Goal: Information Seeking & Learning: Check status

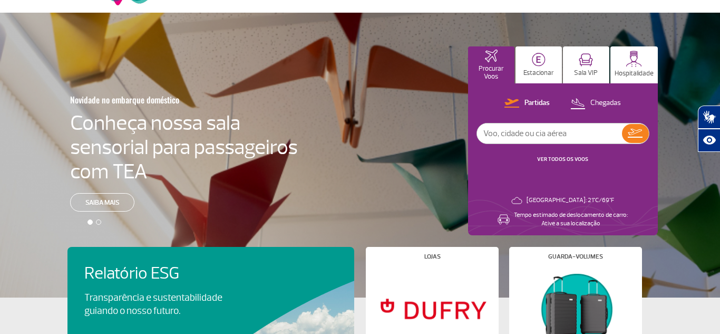
scroll to position [16, 0]
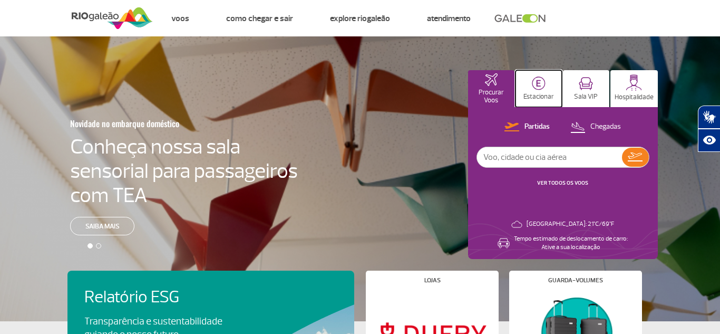
click at [539, 74] on button "Estacionar" at bounding box center [538, 88] width 46 height 37
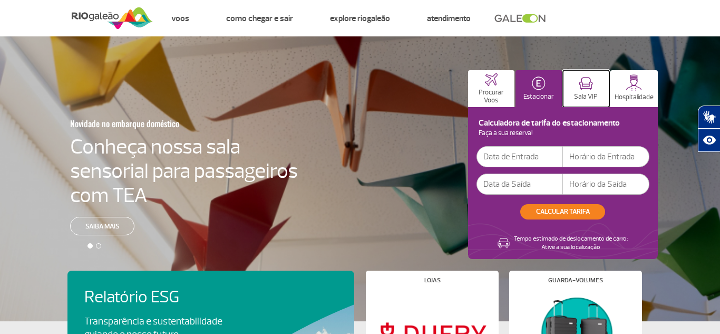
click at [570, 86] on button "Sala VIP" at bounding box center [586, 88] width 46 height 37
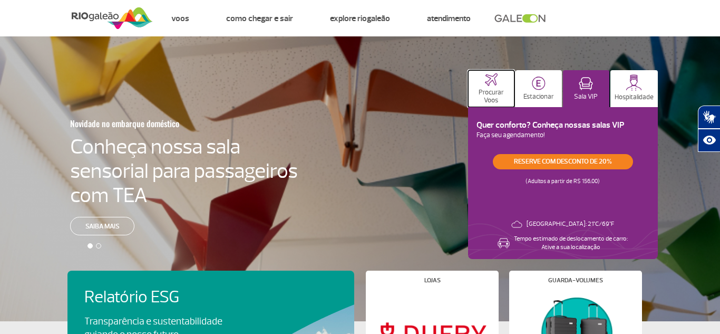
click at [504, 95] on p "Procurar Voos" at bounding box center [491, 97] width 36 height 16
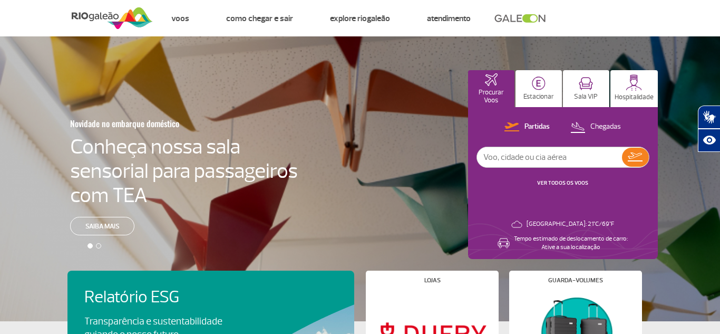
click at [525, 155] on input "text" at bounding box center [549, 157] width 145 height 20
type input "[GEOGRAPHIC_DATA]"
click at [582, 123] on img at bounding box center [577, 127] width 15 height 14
click at [626, 155] on button at bounding box center [635, 157] width 27 height 19
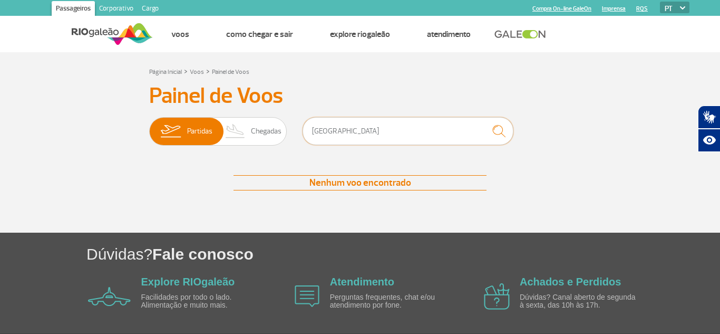
click at [403, 143] on input "[GEOGRAPHIC_DATA]" at bounding box center [408, 131] width 211 height 28
type input "r"
click at [268, 125] on span "Chegadas" at bounding box center [266, 131] width 31 height 27
click at [149, 126] on input "Partidas Chegadas" at bounding box center [149, 126] width 0 height 0
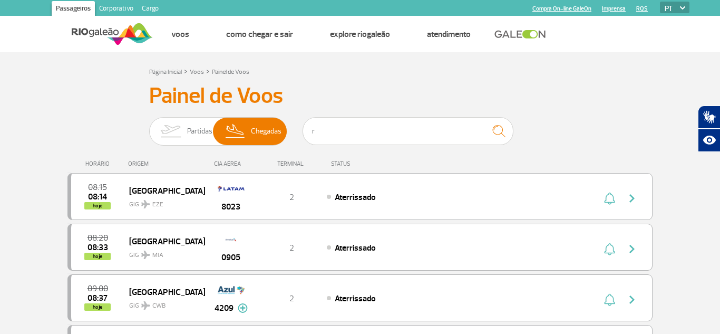
click at [434, 84] on h3 "Painel de Voos" at bounding box center [360, 96] width 422 height 26
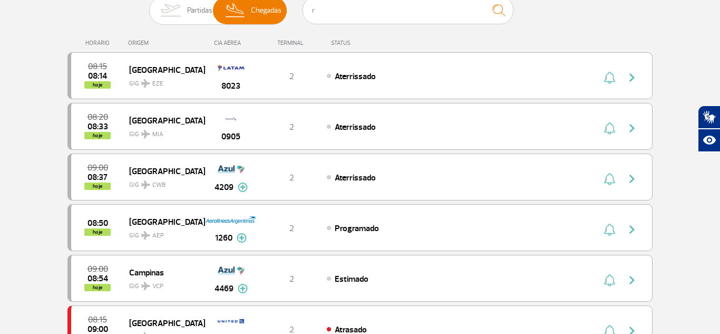
scroll to position [116, 0]
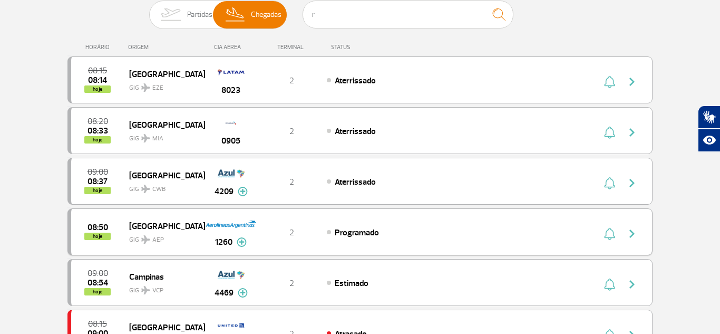
click at [237, 241] on img at bounding box center [242, 241] width 10 height 9
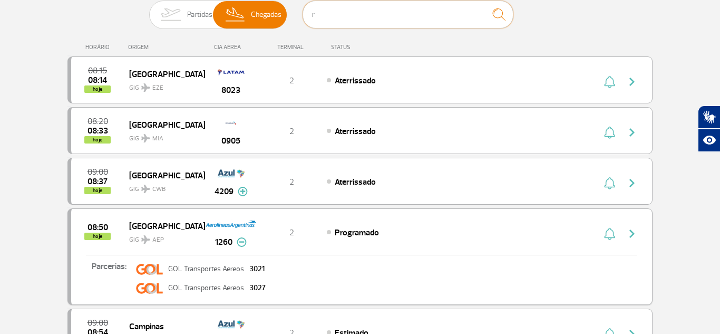
click at [358, 12] on input "r" at bounding box center [408, 15] width 211 height 28
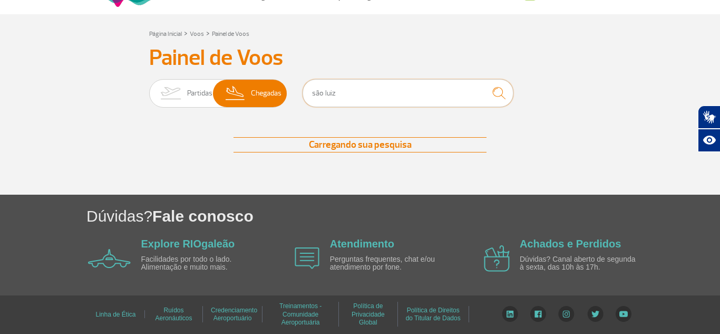
scroll to position [38, 0]
click at [542, 105] on div "Partidas Chegadas são luiz" at bounding box center [360, 95] width 422 height 32
click at [423, 101] on input "são luiz" at bounding box center [408, 93] width 211 height 28
type input "s"
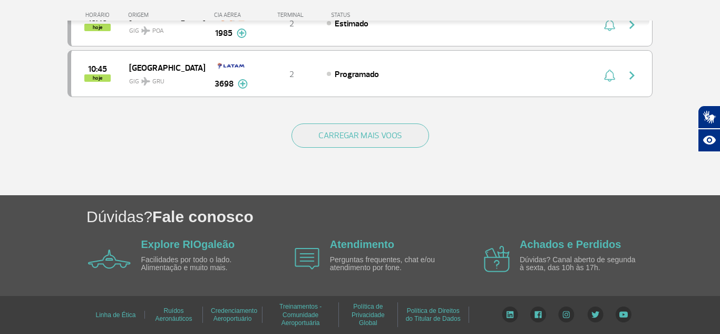
scroll to position [1092, 0]
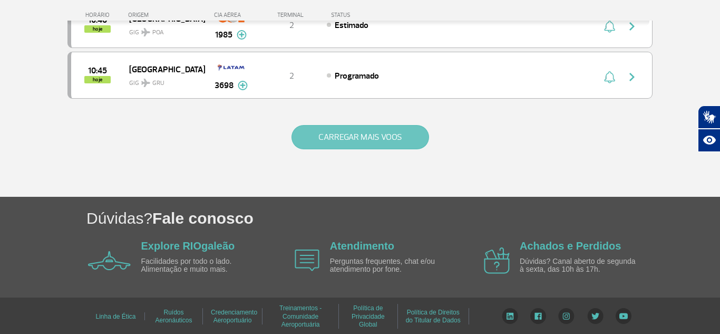
click at [362, 133] on button "CARREGAR MAIS VOOS" at bounding box center [360, 137] width 138 height 24
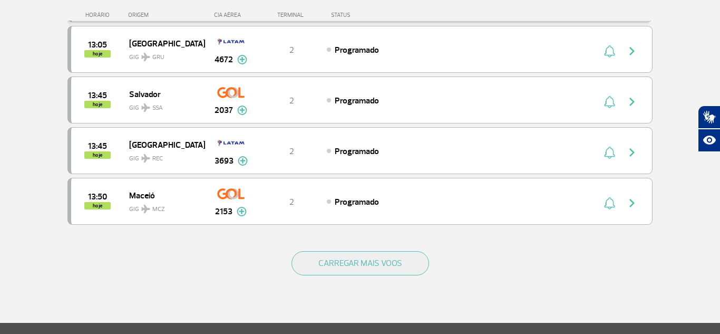
scroll to position [1979, 0]
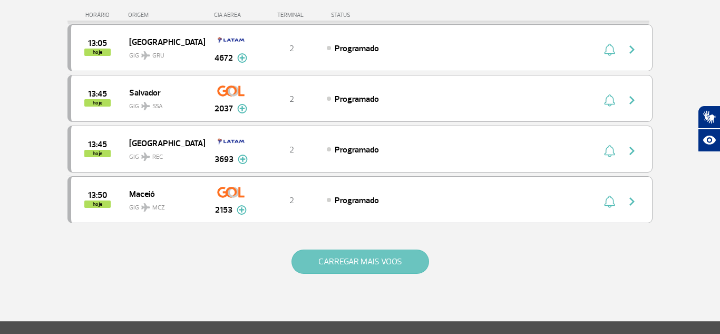
click at [329, 268] on button "CARREGAR MAIS VOOS" at bounding box center [360, 261] width 138 height 24
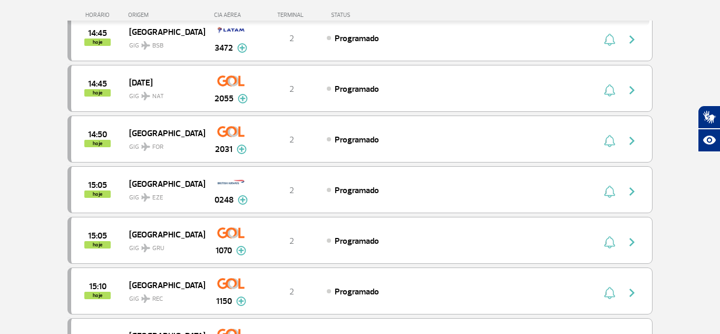
scroll to position [2398, 0]
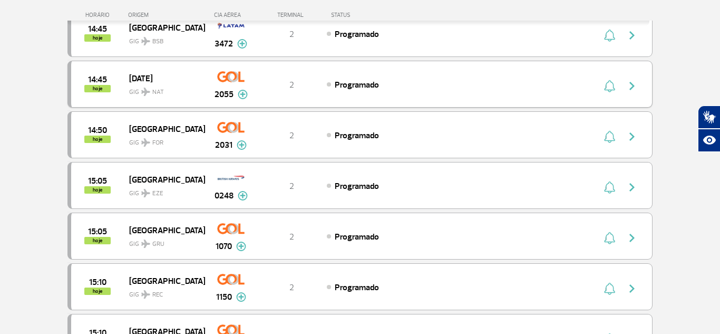
click at [314, 90] on div "14:45 hoje [DATE] GIG NAT 2055 2 Programado Parcerias: Air France 1990 COPA Air…" at bounding box center [359, 84] width 585 height 47
click at [255, 72] on div "2055" at bounding box center [230, 83] width 52 height 33
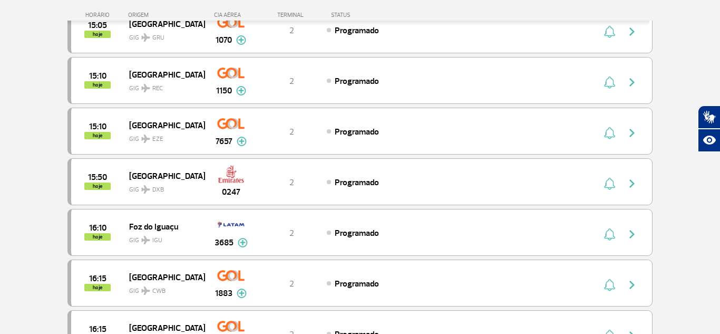
scroll to position [2625, 0]
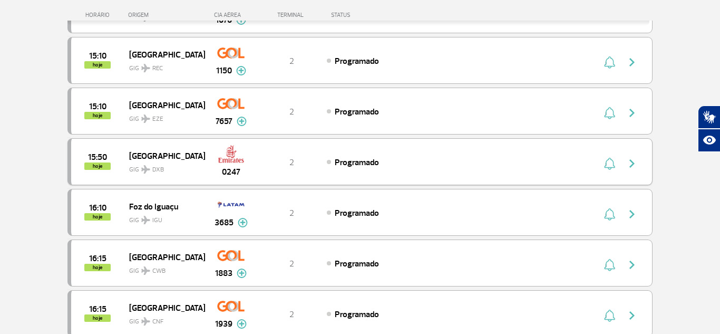
click at [239, 157] on img at bounding box center [231, 154] width 27 height 18
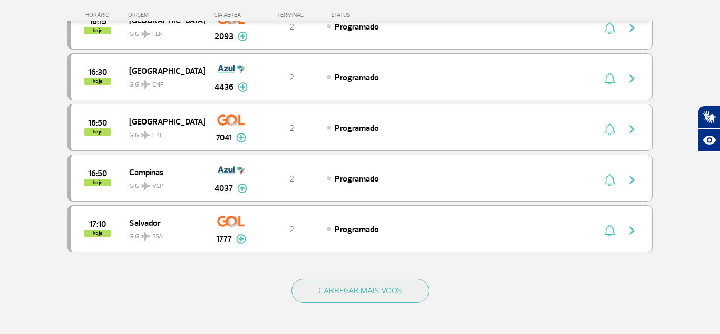
scroll to position [2965, 0]
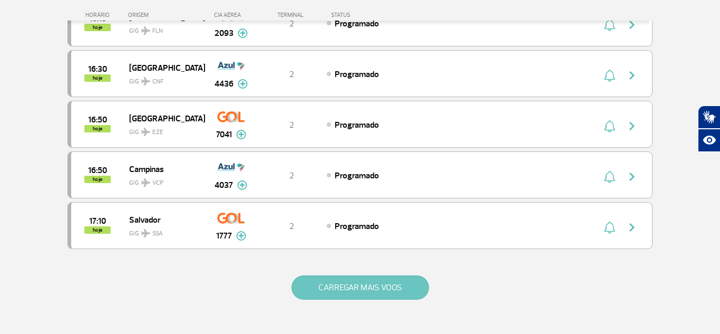
click at [307, 282] on button "CARREGAR MAIS VOOS" at bounding box center [360, 287] width 138 height 24
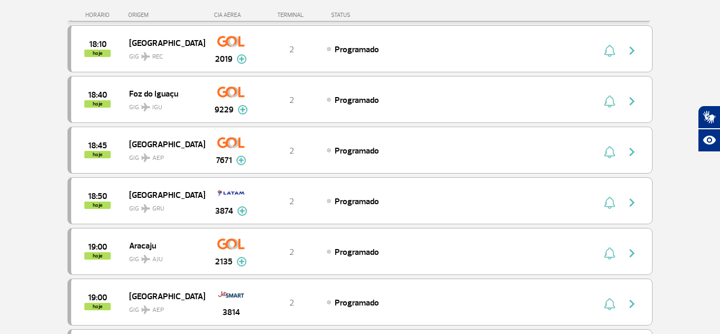
scroll to position [3760, 0]
